Goal: Information Seeking & Learning: Learn about a topic

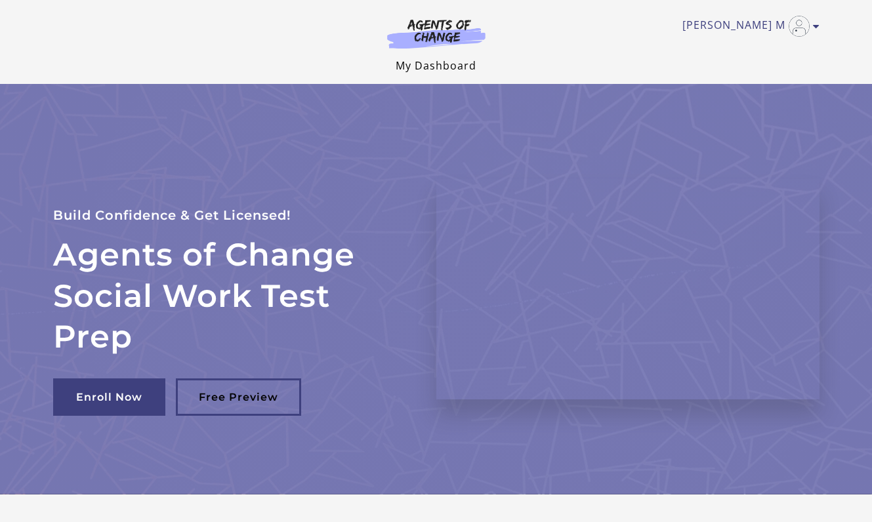
click at [455, 68] on link "My Dashboard" at bounding box center [436, 65] width 81 height 14
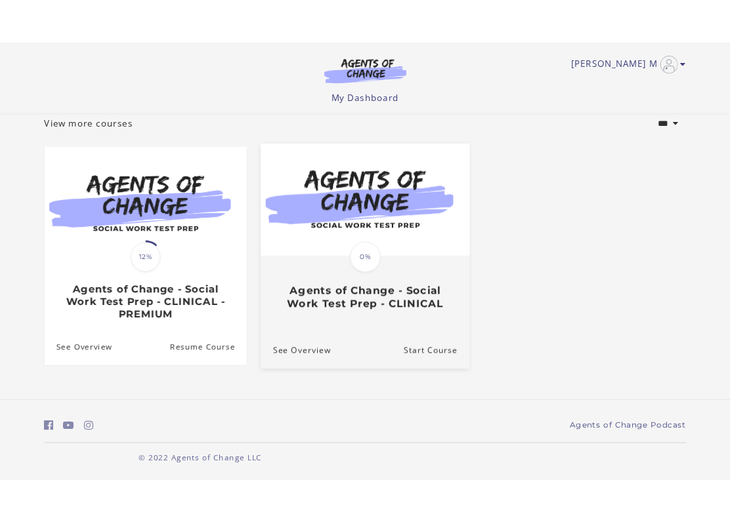
scroll to position [80, 0]
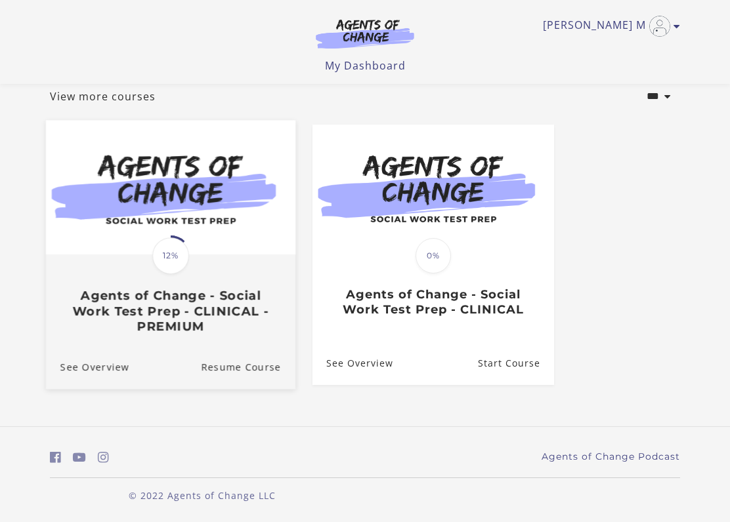
click at [175, 270] on span "12%" at bounding box center [170, 256] width 37 height 37
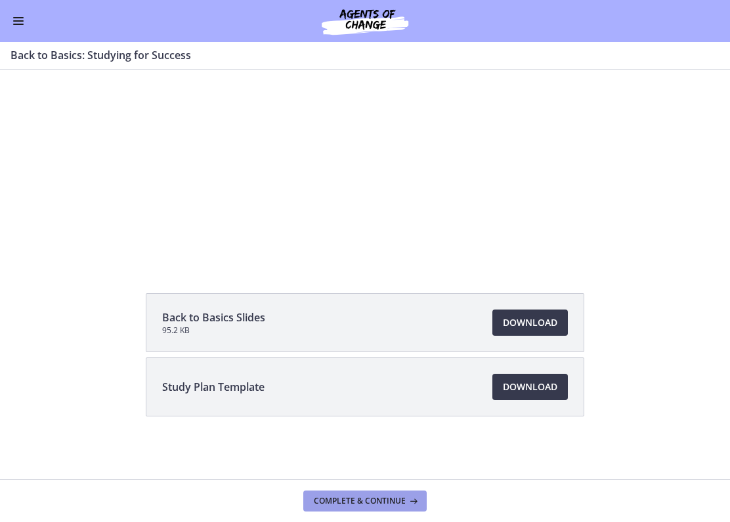
click at [335, 503] on span "Complete & continue" at bounding box center [360, 501] width 92 height 11
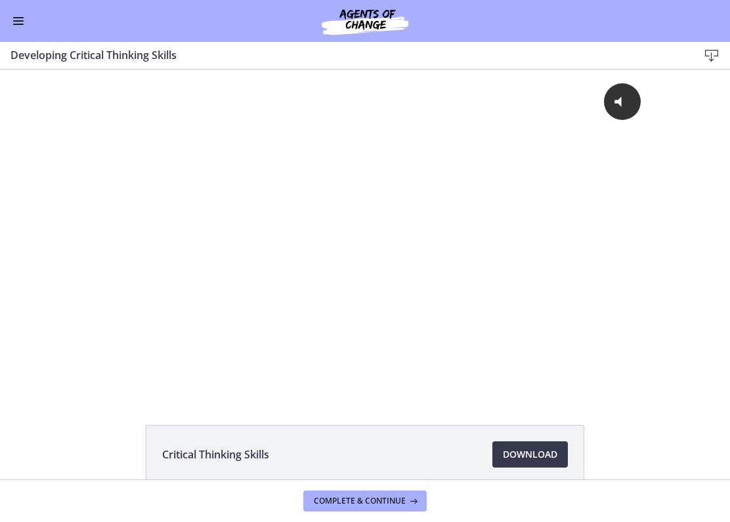
click at [13, 22] on button "Enable menu" at bounding box center [19, 21] width 16 height 16
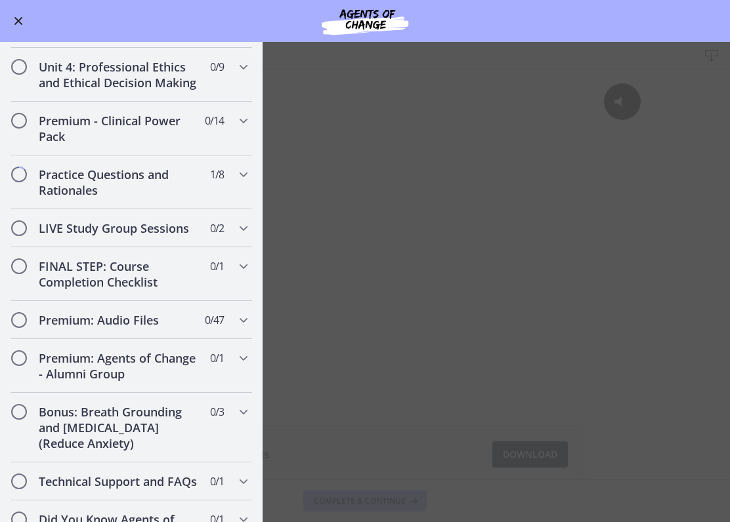
scroll to position [1036, 0]
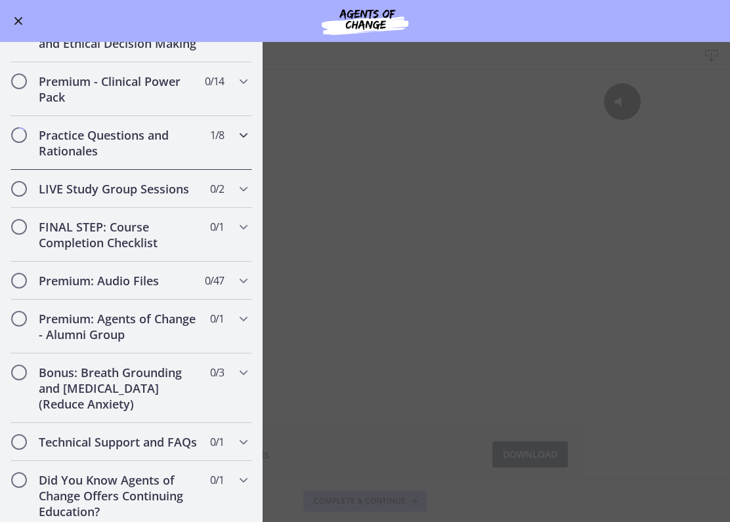
click at [75, 146] on h2 "Practice Questions and Rationales" at bounding box center [119, 143] width 160 height 32
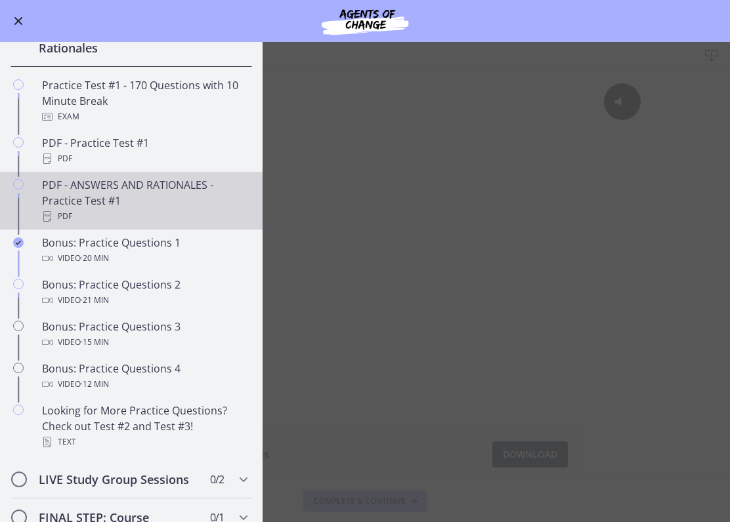
scroll to position [618, 0]
click at [66, 211] on div "PDF" at bounding box center [144, 218] width 205 height 16
